Goal: Check status: Check status

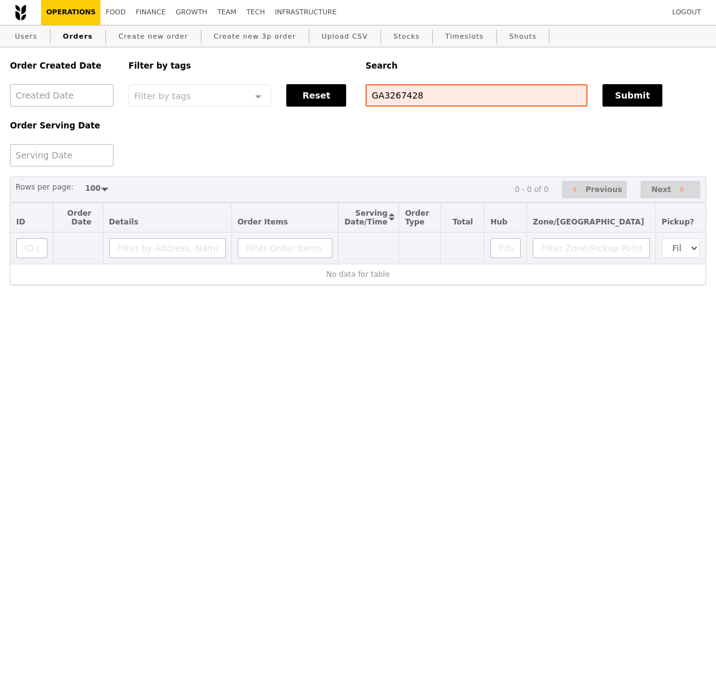
select select "100"
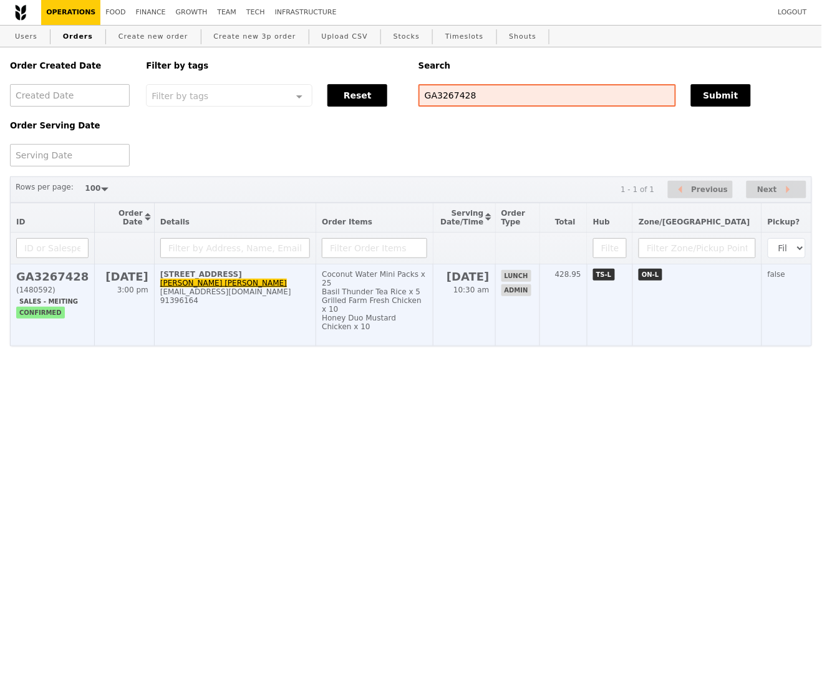
click at [401, 309] on td "Coconut Water Mini Packs x 25 Basil Thunder Tea Rice x 5 Grilled Farm Fresh Chi…" at bounding box center [374, 305] width 117 height 82
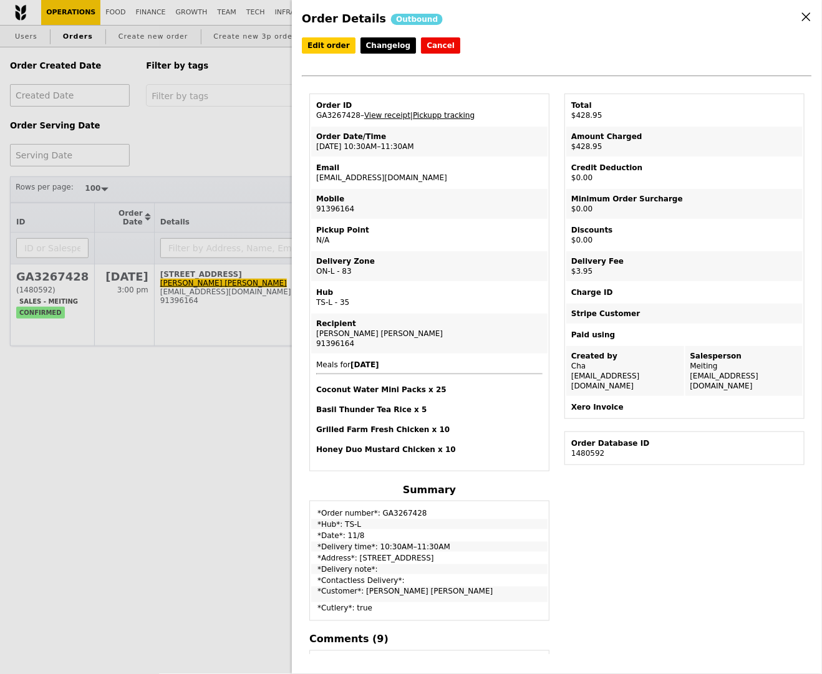
click at [440, 115] on link "Pickupp tracking" at bounding box center [444, 115] width 62 height 9
click at [485, 374] on hr at bounding box center [429, 374] width 226 height 1
click at [460, 293] on div "Hub" at bounding box center [429, 293] width 226 height 10
click at [452, 211] on td "Mobile 91396164" at bounding box center [429, 204] width 236 height 30
drag, startPoint x: 339, startPoint y: 146, endPoint x: 478, endPoint y: 146, distance: 138.5
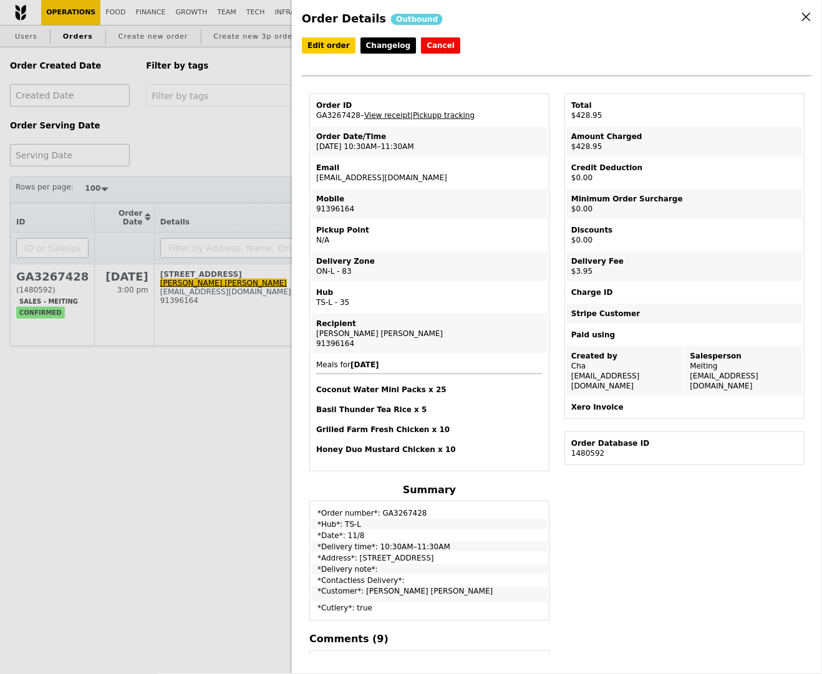
click at [478, 146] on td "Order Date/Time [DATE] 10:30AM–11:30AM" at bounding box center [429, 142] width 236 height 30
click at [497, 147] on td "Order Date/Time [DATE] 10:30AM–11:30AM" at bounding box center [429, 142] width 236 height 30
click at [444, 246] on td "Pickup Point N/A" at bounding box center [429, 235] width 236 height 30
